Goal: Learn about a topic: Learn about a topic

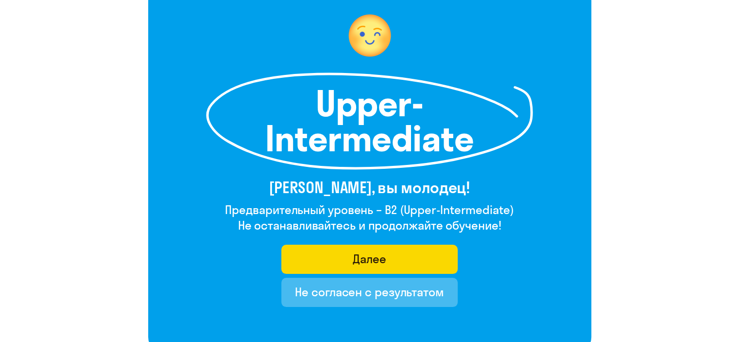
scroll to position [97, 0]
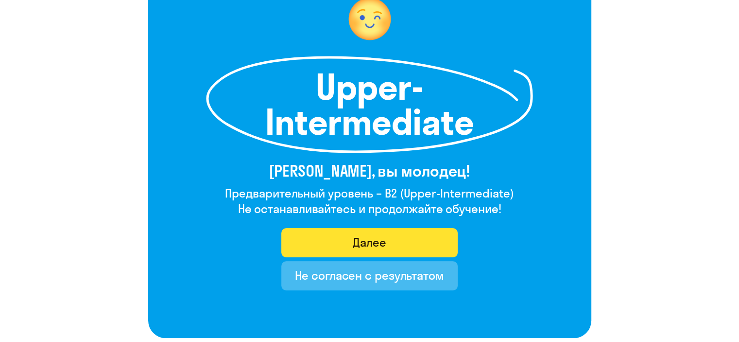
click at [377, 244] on div "Далее" at bounding box center [370, 242] width 34 height 16
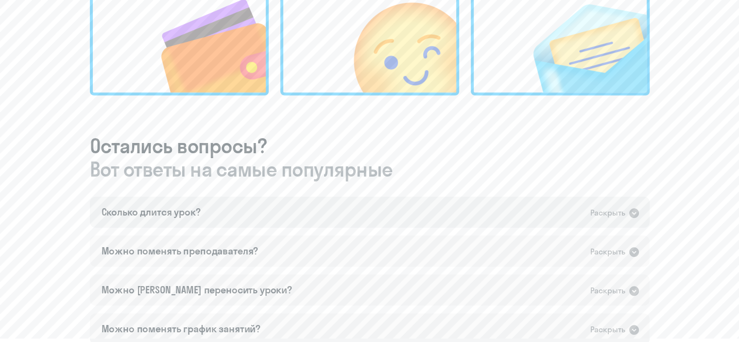
scroll to position [437, 0]
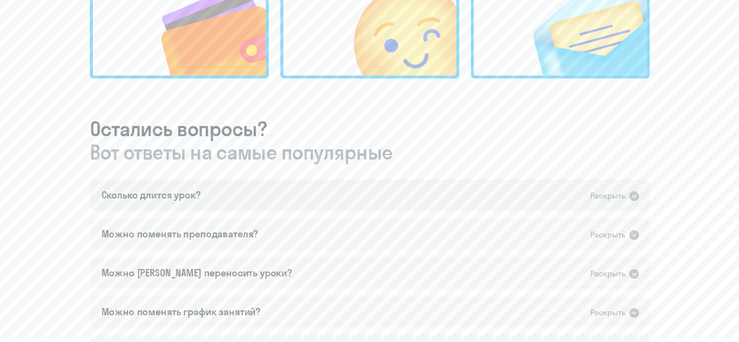
click at [611, 196] on div "Раскрыть" at bounding box center [608, 196] width 35 height 12
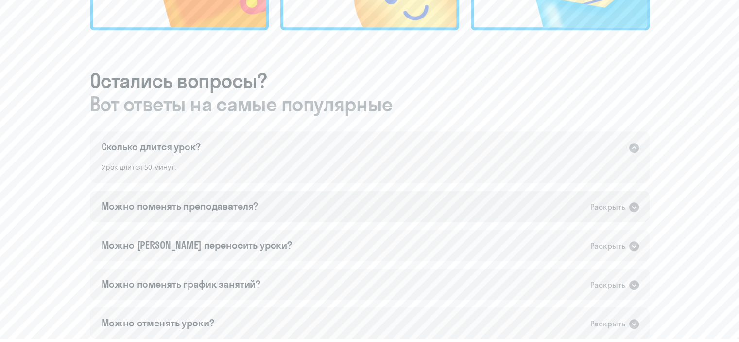
scroll to position [486, 0]
click at [593, 207] on div "Раскрыть" at bounding box center [608, 206] width 35 height 12
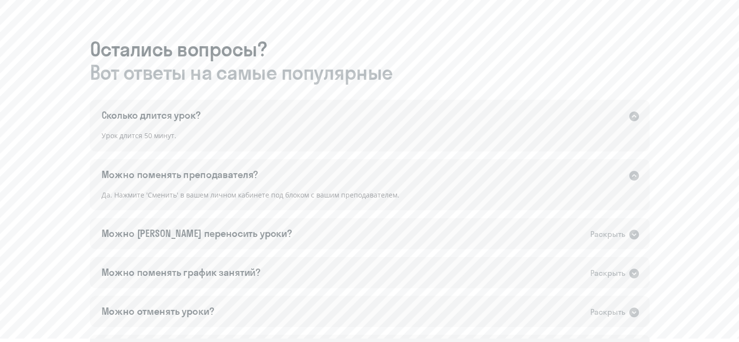
scroll to position [535, 0]
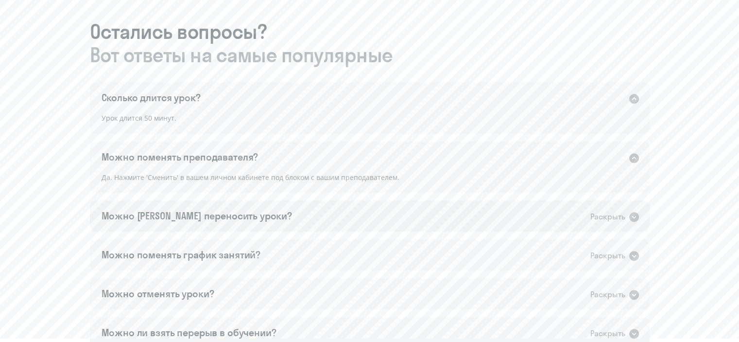
click at [597, 214] on div "Раскрыть" at bounding box center [608, 216] width 35 height 12
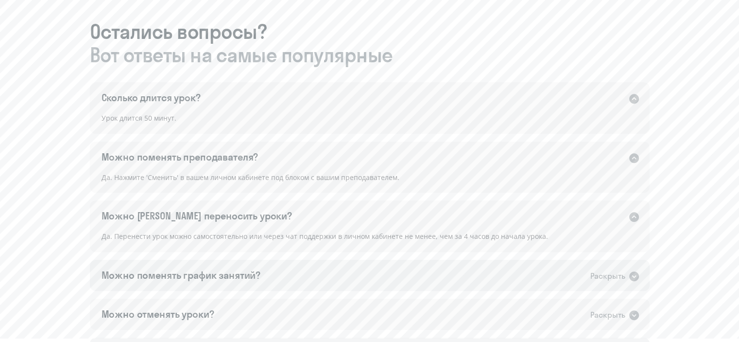
click at [606, 276] on div "Раскрыть" at bounding box center [608, 276] width 35 height 12
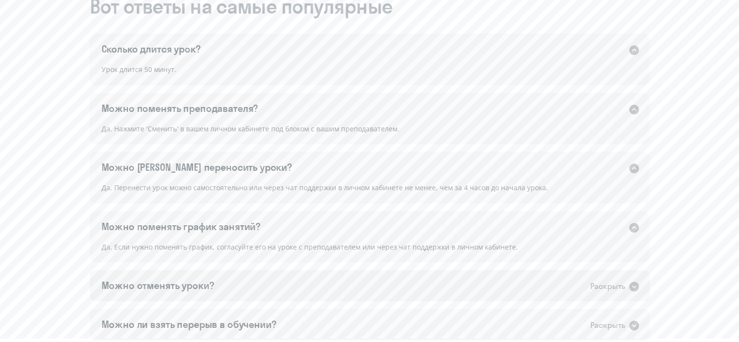
scroll to position [632, 0]
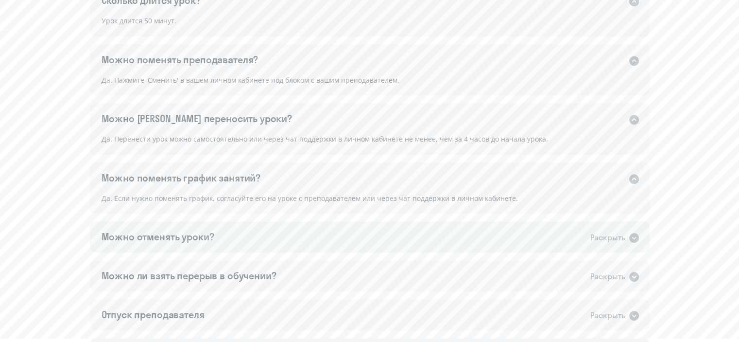
click at [612, 239] on div "Раскрыть" at bounding box center [608, 237] width 35 height 12
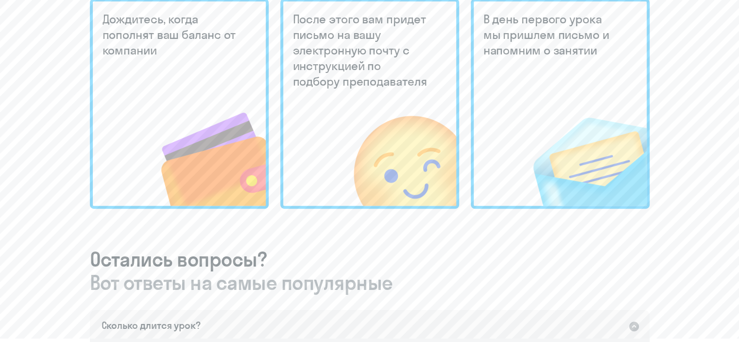
scroll to position [292, 0]
